Goal: Task Accomplishment & Management: Manage account settings

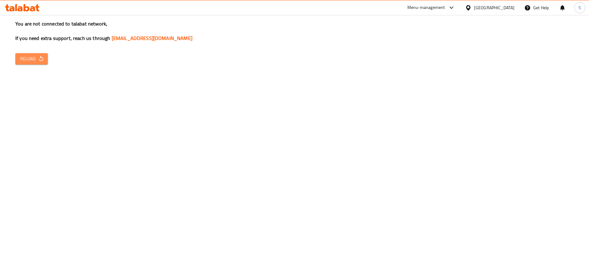
click at [36, 59] on span "Reload" at bounding box center [31, 59] width 23 height 8
click at [37, 55] on span "Reload" at bounding box center [31, 59] width 23 height 8
click at [38, 58] on icon "button" at bounding box center [41, 59] width 6 height 6
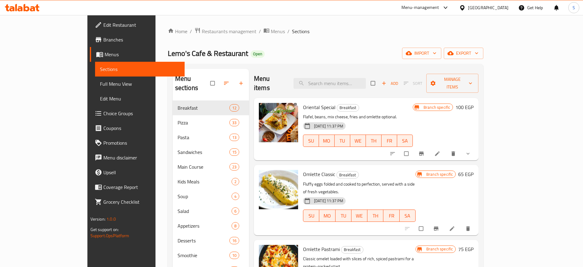
scroll to position [8, 0]
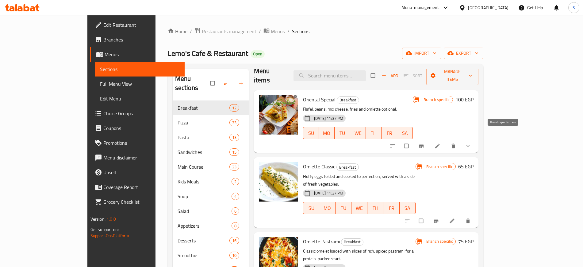
click at [424, 144] on icon "Branch-specific-item" at bounding box center [422, 146] width 5 height 4
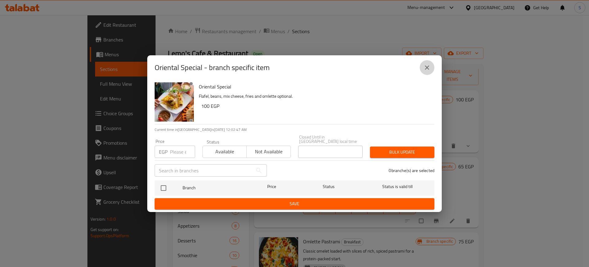
click at [427, 70] on icon "close" at bounding box center [427, 67] width 7 height 7
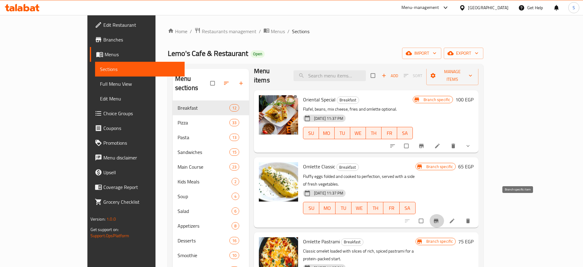
click at [440, 218] on icon "Branch-specific-item" at bounding box center [436, 221] width 6 height 6
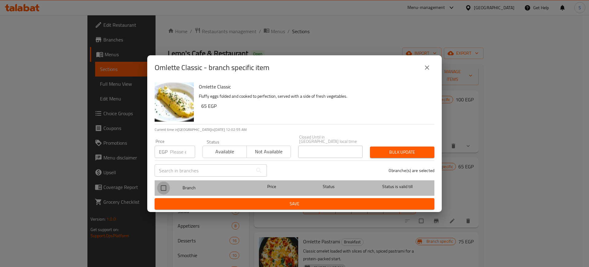
click at [164, 183] on input "checkbox" at bounding box center [163, 187] width 13 height 13
checkbox input "false"
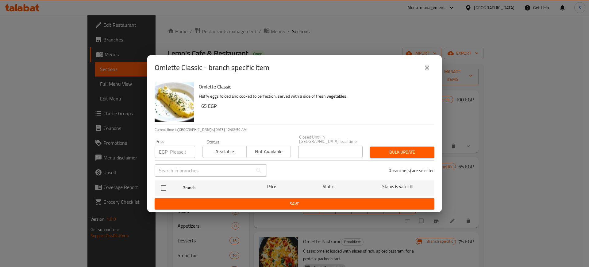
click at [425, 69] on icon "close" at bounding box center [427, 67] width 7 height 7
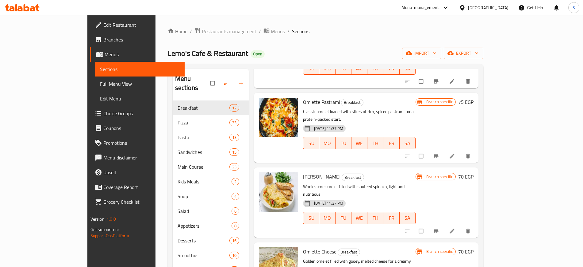
scroll to position [148, 0]
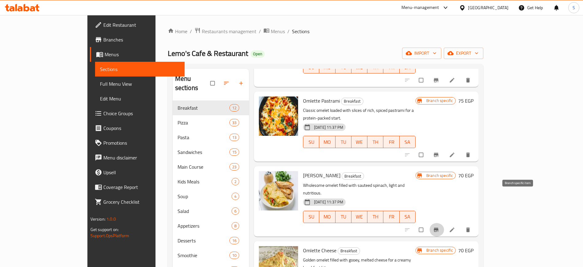
click at [439, 227] on icon "Branch-specific-item" at bounding box center [436, 229] width 5 height 4
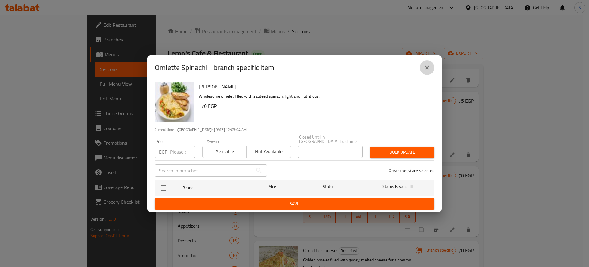
click at [427, 68] on icon "close" at bounding box center [427, 67] width 4 height 4
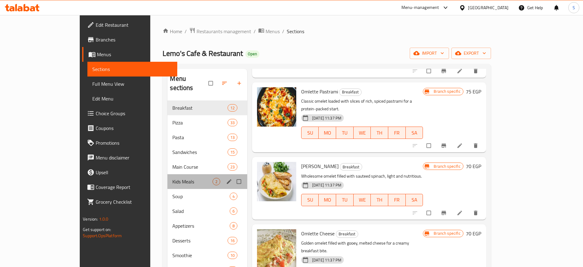
click at [169, 174] on div "Kids Meals 2" at bounding box center [208, 181] width 80 height 15
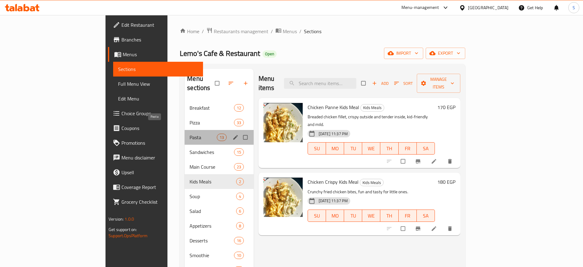
click at [190, 134] on span "Pasta" at bounding box center [203, 137] width 27 height 7
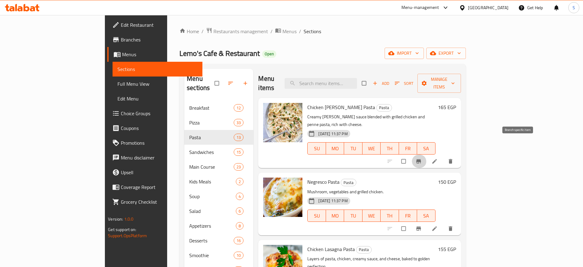
click at [422, 158] on icon "Branch-specific-item" at bounding box center [419, 161] width 6 height 6
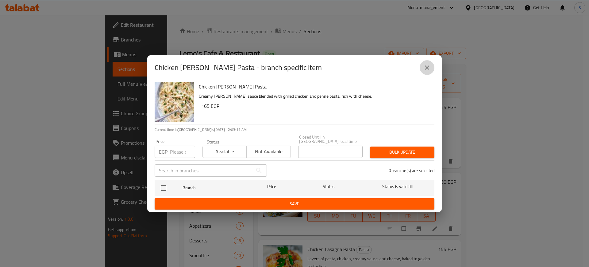
click at [434, 70] on button "close" at bounding box center [427, 67] width 15 height 15
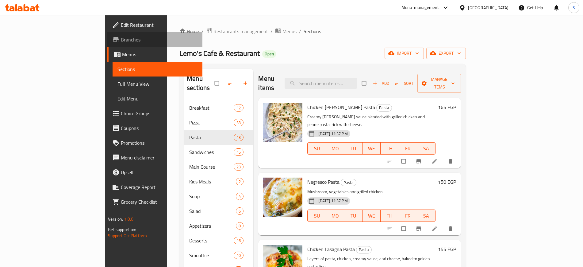
click at [121, 40] on span "Branches" at bounding box center [159, 39] width 76 height 7
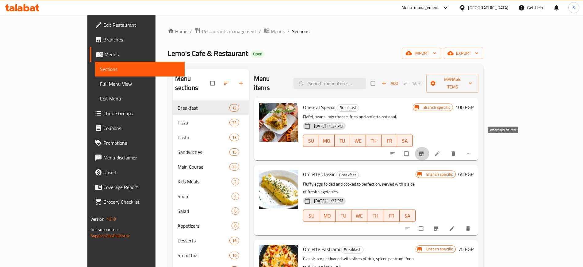
click at [425, 150] on icon "Branch-specific-item" at bounding box center [422, 153] width 6 height 6
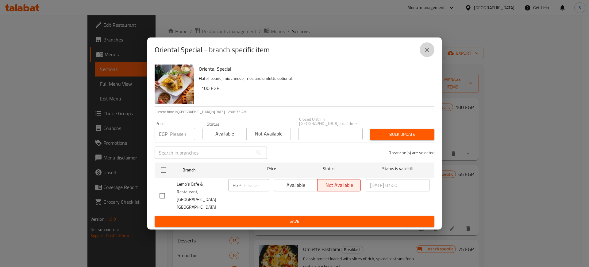
click at [427, 52] on icon "close" at bounding box center [427, 49] width 7 height 7
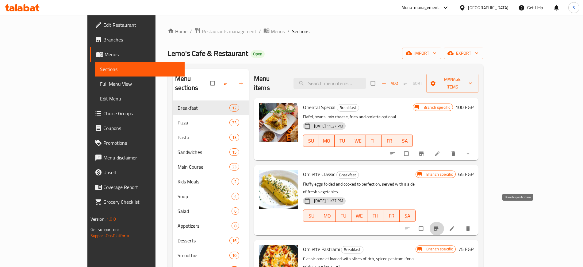
click at [439, 226] on icon "Branch-specific-item" at bounding box center [436, 228] width 5 height 4
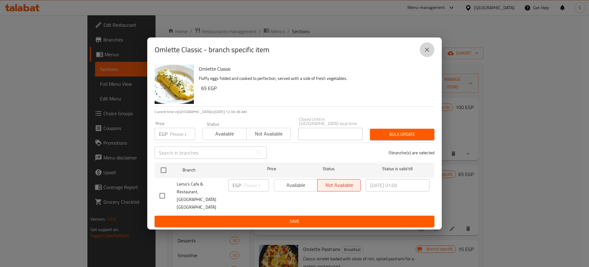
click at [432, 51] on button "close" at bounding box center [427, 49] width 15 height 15
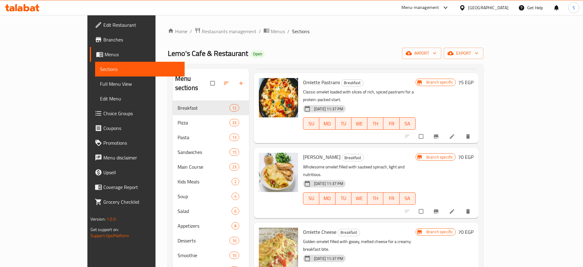
scroll to position [169, 0]
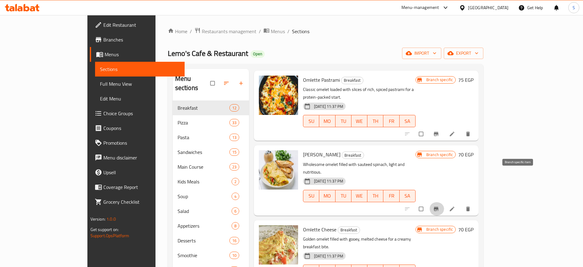
click at [440, 206] on icon "Branch-specific-item" at bounding box center [436, 209] width 6 height 6
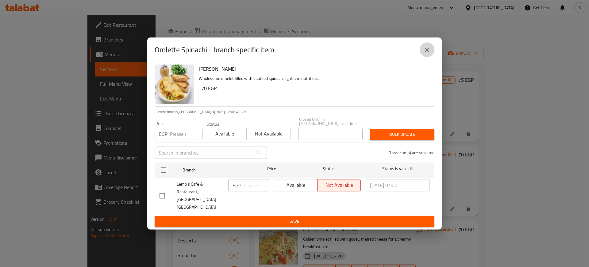
click at [424, 53] on icon "close" at bounding box center [427, 49] width 7 height 7
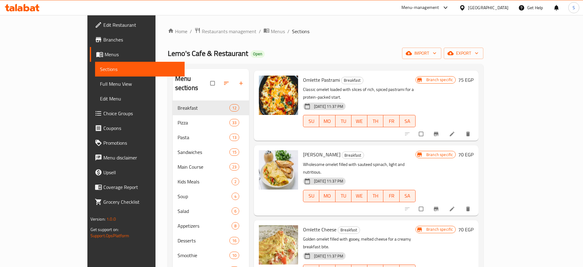
scroll to position [86, 0]
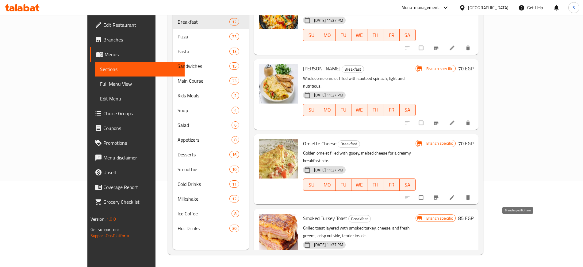
click at [444, 266] on button "Branch-specific-item" at bounding box center [437, 273] width 15 height 14
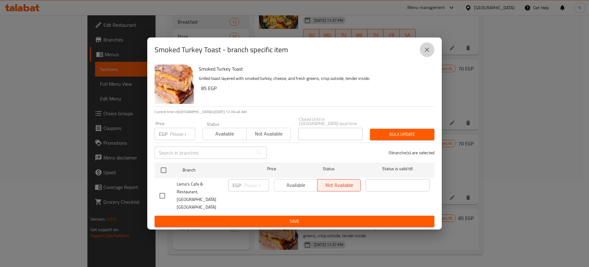
click at [427, 52] on icon "close" at bounding box center [427, 50] width 4 height 4
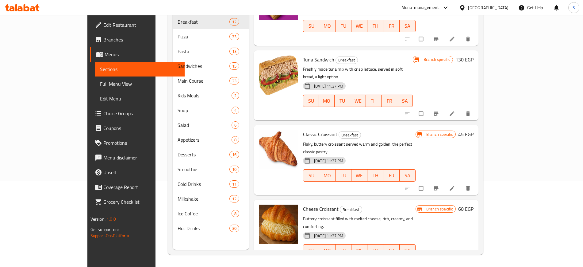
scroll to position [553, 0]
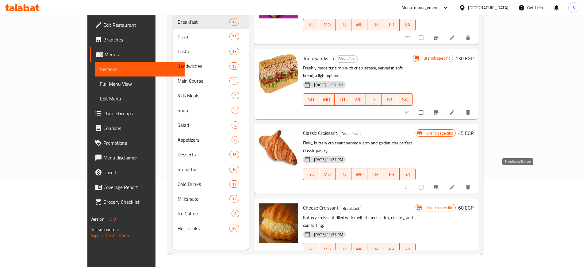
click at [440, 259] on icon "Branch-specific-item" at bounding box center [436, 262] width 6 height 6
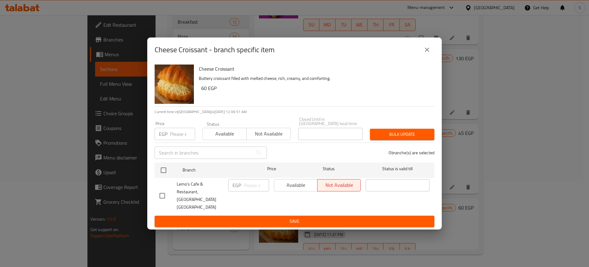
click at [425, 57] on button "close" at bounding box center [427, 49] width 15 height 15
